Goal: Transaction & Acquisition: Obtain resource

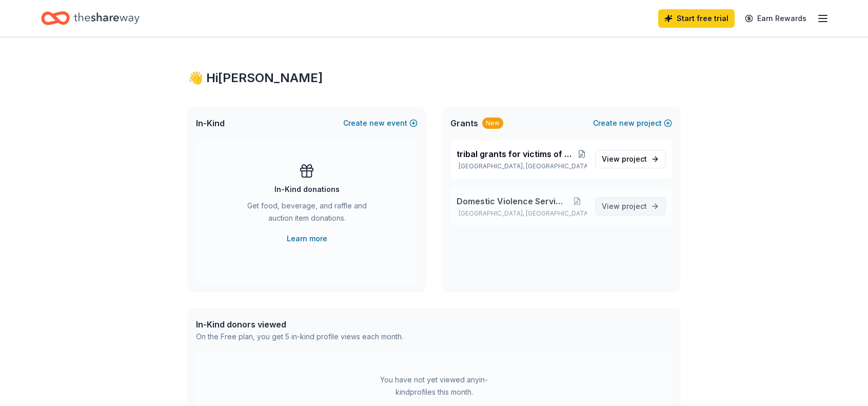
click at [636, 210] on span "project" at bounding box center [634, 206] width 25 height 9
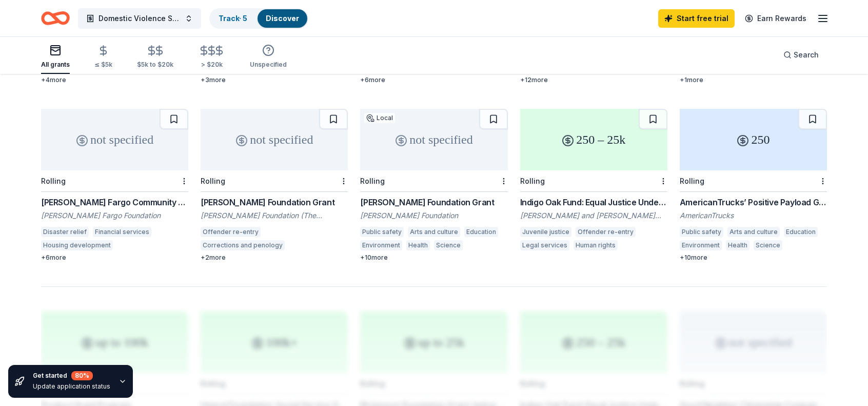
scroll to position [631, 0]
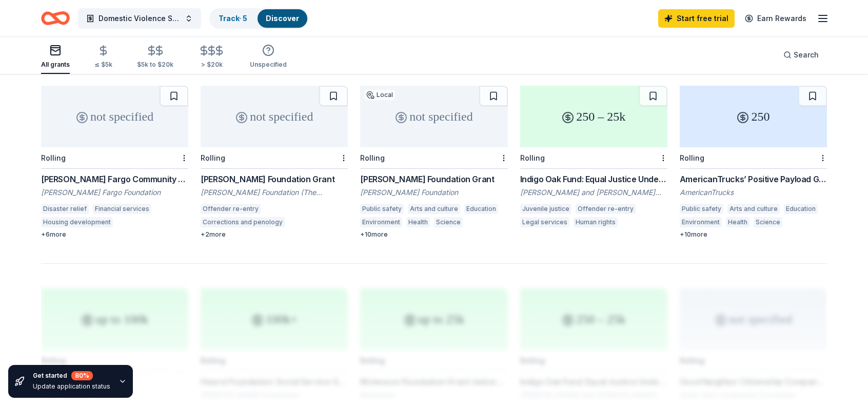
click at [702, 230] on div "+ 10 more" at bounding box center [753, 234] width 147 height 8
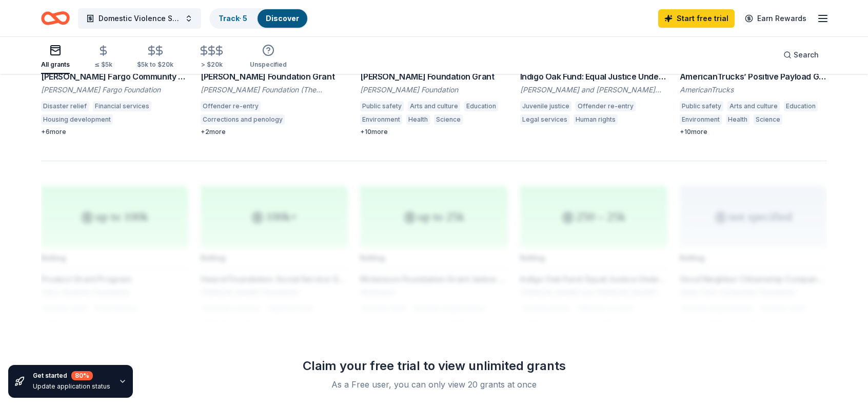
scroll to position [579, 0]
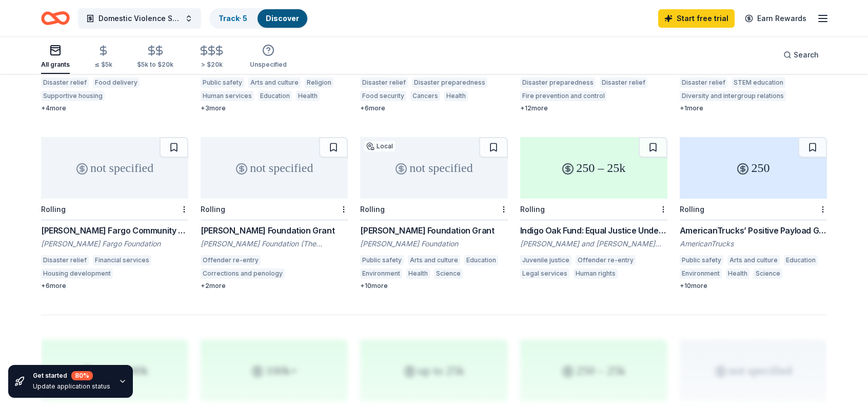
click at [706, 282] on div "+ 10 more" at bounding box center [753, 286] width 147 height 8
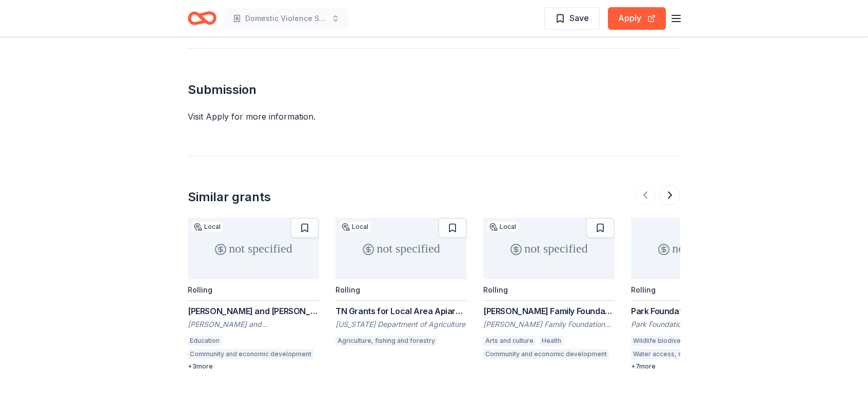
scroll to position [974, 0]
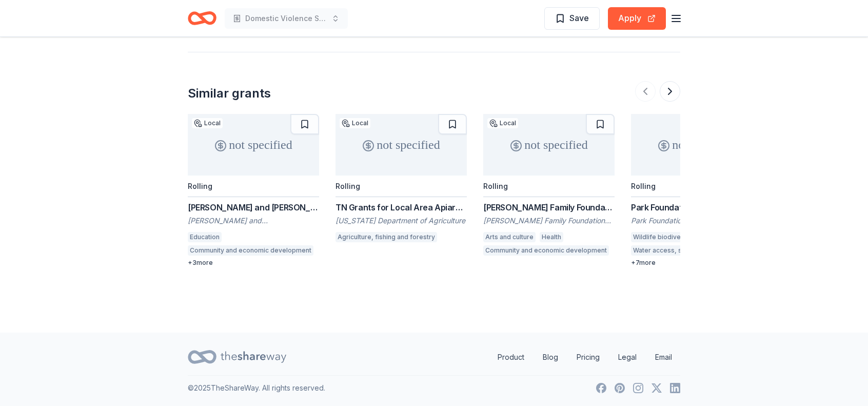
click at [207, 262] on div "+ 3 more" at bounding box center [253, 263] width 131 height 8
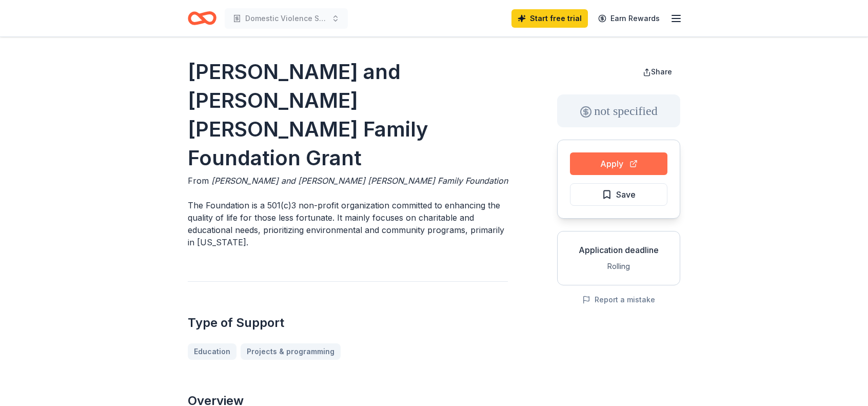
click at [617, 160] on button "Apply" at bounding box center [619, 163] width 98 height 23
click at [616, 166] on button "Apply" at bounding box center [619, 163] width 98 height 23
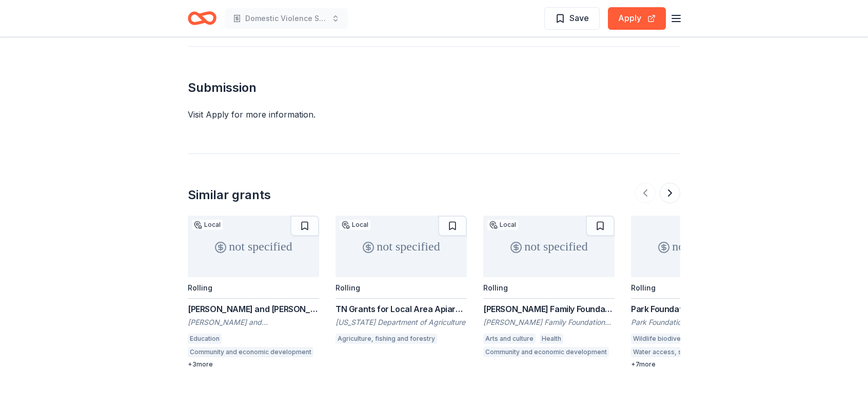
scroll to position [924, 0]
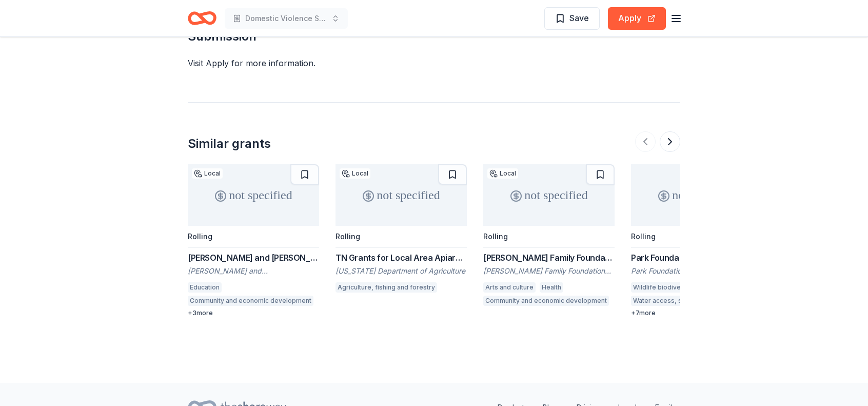
click at [202, 314] on div "+ 3 more" at bounding box center [253, 313] width 131 height 8
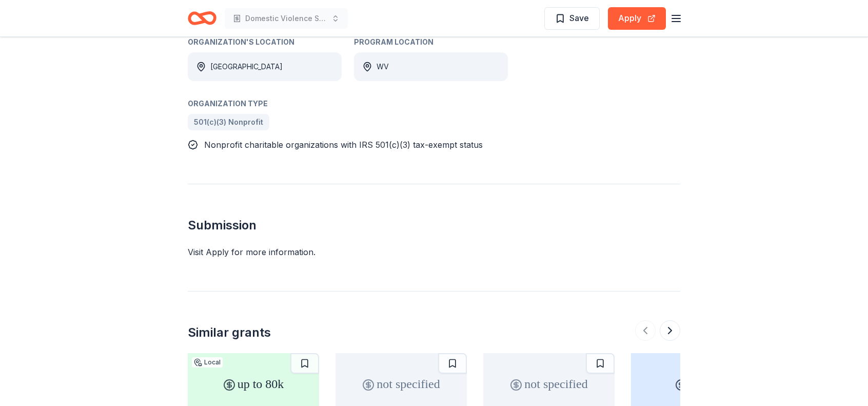
scroll to position [785, 0]
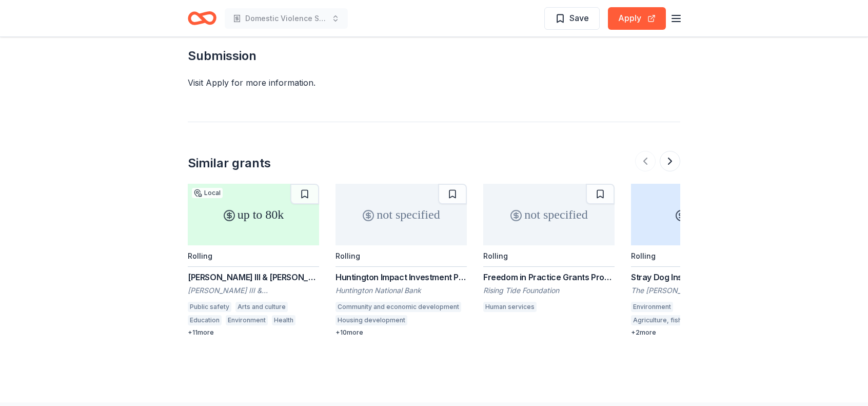
click at [514, 271] on div "Freedom in Practice Grants Program" at bounding box center [548, 277] width 131 height 12
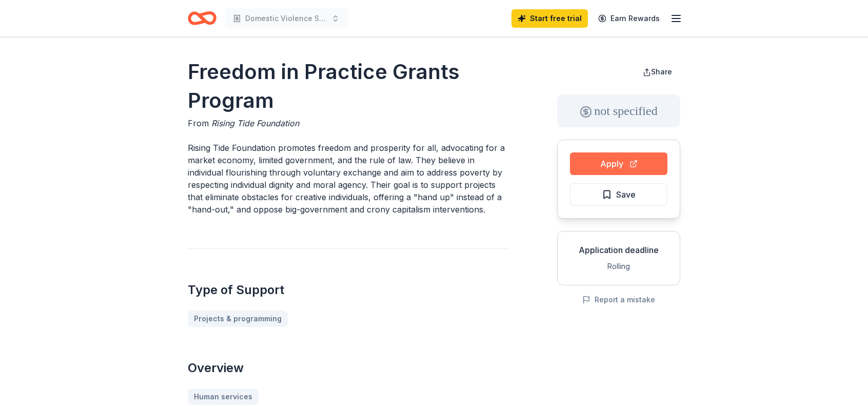
click at [612, 165] on button "Apply" at bounding box center [619, 163] width 98 height 23
